Goal: Transaction & Acquisition: Purchase product/service

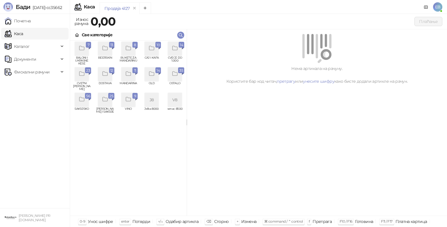
click at [172, 54] on div "grid" at bounding box center [175, 49] width 14 height 14
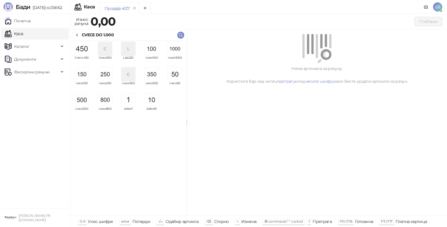
click at [174, 49] on img "grid" at bounding box center [175, 49] width 14 height 14
click at [174, 50] on img "grid" at bounding box center [175, 49] width 14 height 14
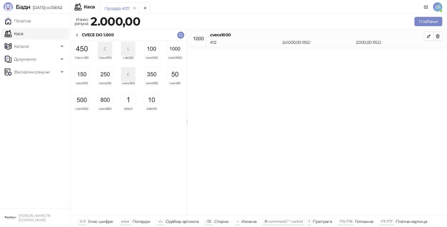
click at [172, 51] on img "grid" at bounding box center [175, 49] width 14 height 14
click at [83, 98] on img "grid" at bounding box center [82, 100] width 14 height 14
click at [158, 77] on img "grid" at bounding box center [151, 74] width 14 height 14
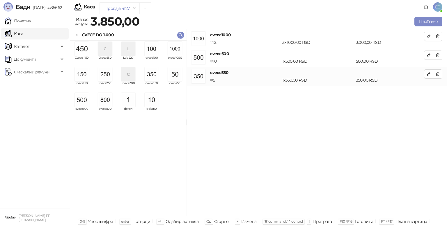
click at [178, 71] on img "grid" at bounding box center [175, 74] width 14 height 14
click at [429, 22] on button "Плаћање" at bounding box center [428, 21] width 28 height 9
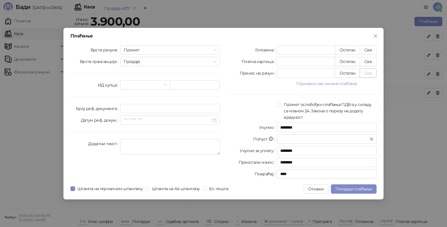
click at [367, 73] on button "Све" at bounding box center [367, 73] width 17 height 9
type input "****"
click at [354, 189] on span "Потврди плаћање" at bounding box center [353, 189] width 36 height 5
